Goal: Task Accomplishment & Management: Manage account settings

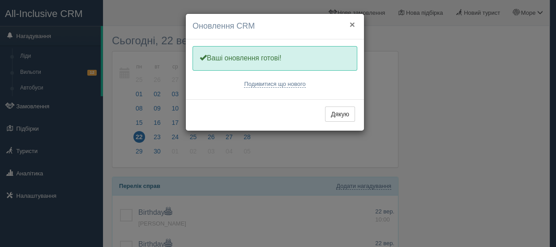
click at [351, 26] on button "×" at bounding box center [352, 24] width 5 height 9
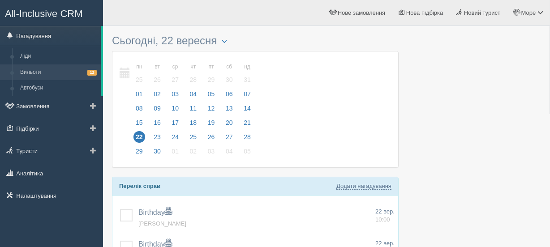
click at [27, 73] on link "Вильоти 12" at bounding box center [58, 72] width 85 height 16
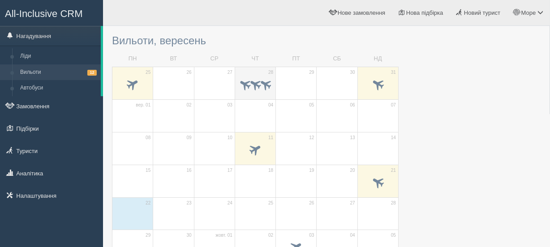
click at [246, 79] on span at bounding box center [245, 84] width 14 height 14
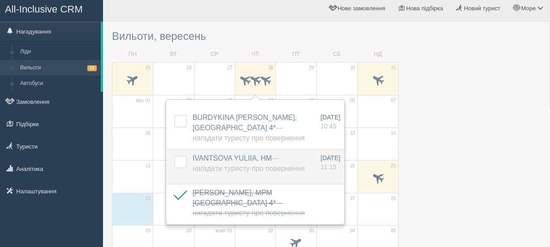
scroll to position [68, 0]
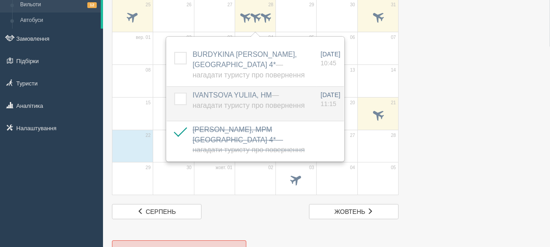
click at [174, 93] on label at bounding box center [174, 93] width 0 height 0
click at [0, 0] on input "checkbox" at bounding box center [0, 0] width 0 height 0
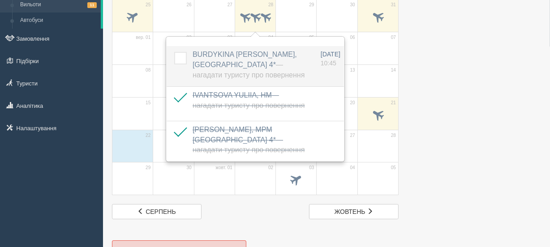
click at [179, 65] on td at bounding box center [178, 66] width 22 height 40
click at [174, 52] on label at bounding box center [174, 52] width 0 height 0
click at [0, 0] on input "checkbox" at bounding box center [0, 0] width 0 height 0
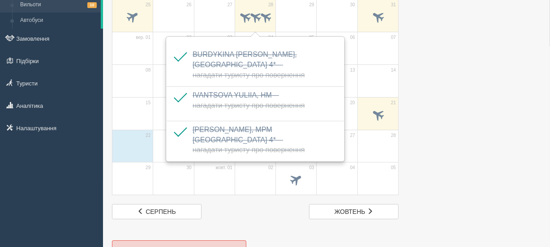
scroll to position [0, 0]
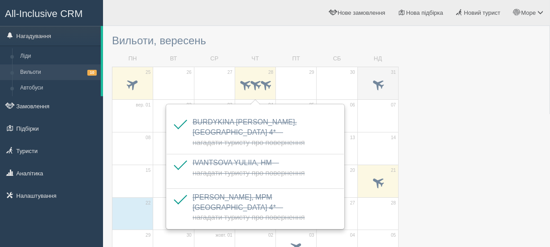
click at [381, 90] on span at bounding box center [377, 84] width 15 height 15
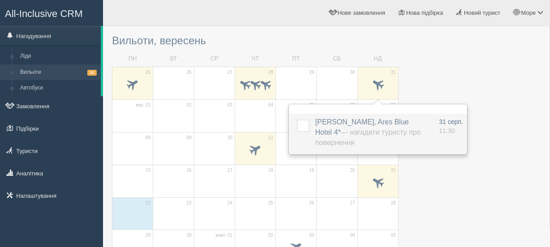
click at [297, 120] on label at bounding box center [297, 120] width 0 height 0
click at [0, 0] on input "checkbox" at bounding box center [0, 0] width 0 height 0
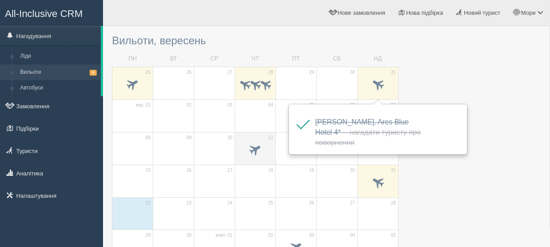
click at [260, 149] on span at bounding box center [255, 149] width 15 height 15
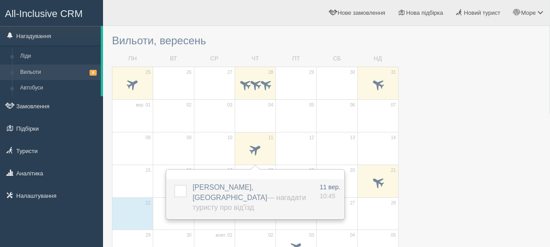
click at [174, 185] on label at bounding box center [174, 185] width 0 height 0
click at [0, 0] on input "checkbox" at bounding box center [0, 0] width 0 height 0
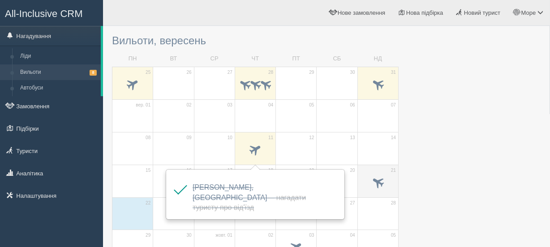
click at [369, 175] on span at bounding box center [377, 182] width 31 height 15
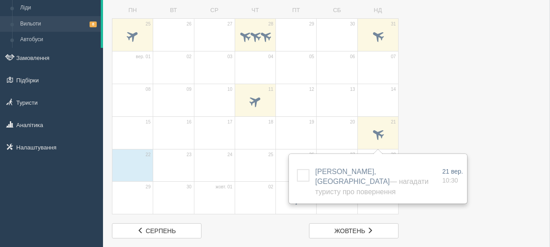
scroll to position [68, 0]
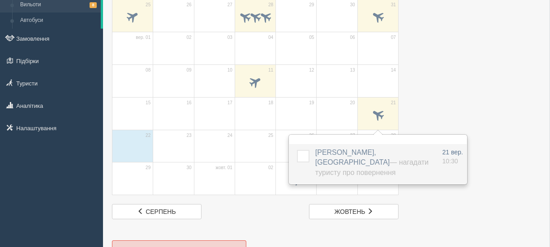
click at [297, 150] on label at bounding box center [297, 150] width 0 height 0
click at [0, 0] on input "checkbox" at bounding box center [0, 0] width 0 height 0
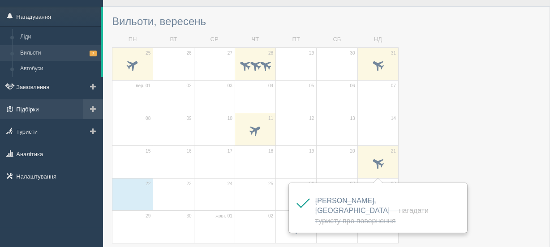
scroll to position [0, 0]
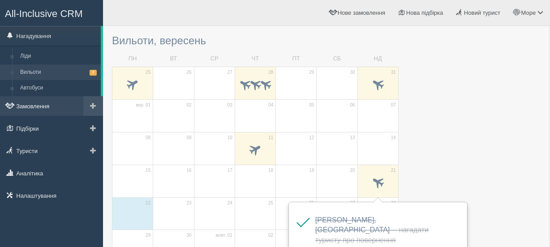
click at [28, 101] on link "Замовлення" at bounding box center [51, 106] width 103 height 20
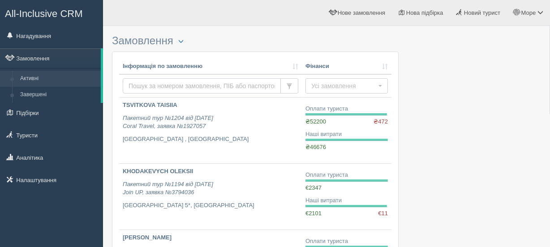
click at [151, 84] on input "text" at bounding box center [202, 85] width 158 height 15
paste input "1033"
type input "1033"
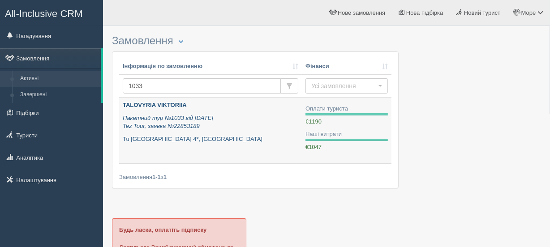
click at [150, 104] on b "TALOVYRIA VIKTORIIA" at bounding box center [155, 105] width 64 height 7
